Goal: Task Accomplishment & Management: Manage account settings

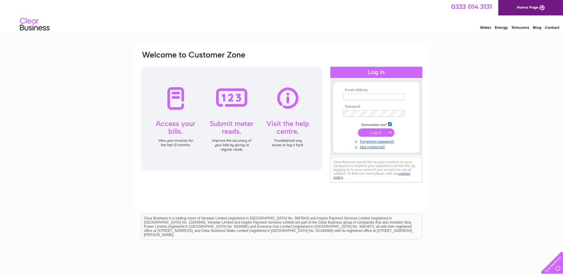
click at [372, 98] on input "text" at bounding box center [374, 97] width 61 height 7
paste input "[PERSON_NAME][EMAIL_ADDRESS][PERSON_NAME][DOMAIN_NAME]"
type input "[PERSON_NAME][EMAIL_ADDRESS][PERSON_NAME][DOMAIN_NAME]"
click at [377, 136] on input "submit" at bounding box center [376, 133] width 37 height 8
click at [378, 133] on input "submit" at bounding box center [376, 133] width 37 height 8
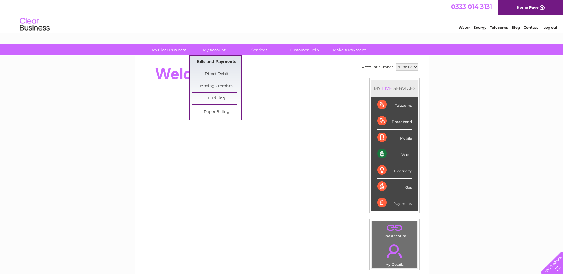
click at [218, 61] on link "Bills and Payments" at bounding box center [216, 62] width 49 height 12
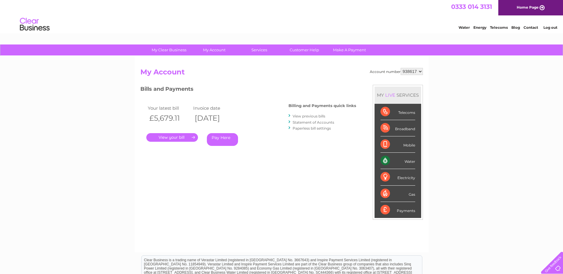
click at [177, 140] on link "." at bounding box center [172, 137] width 52 height 9
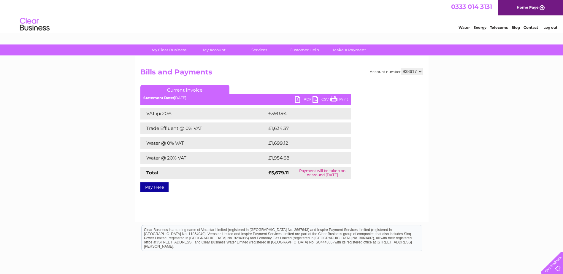
click at [303, 99] on link "PDF" at bounding box center [304, 100] width 18 height 9
